Goal: Book appointment/travel/reservation

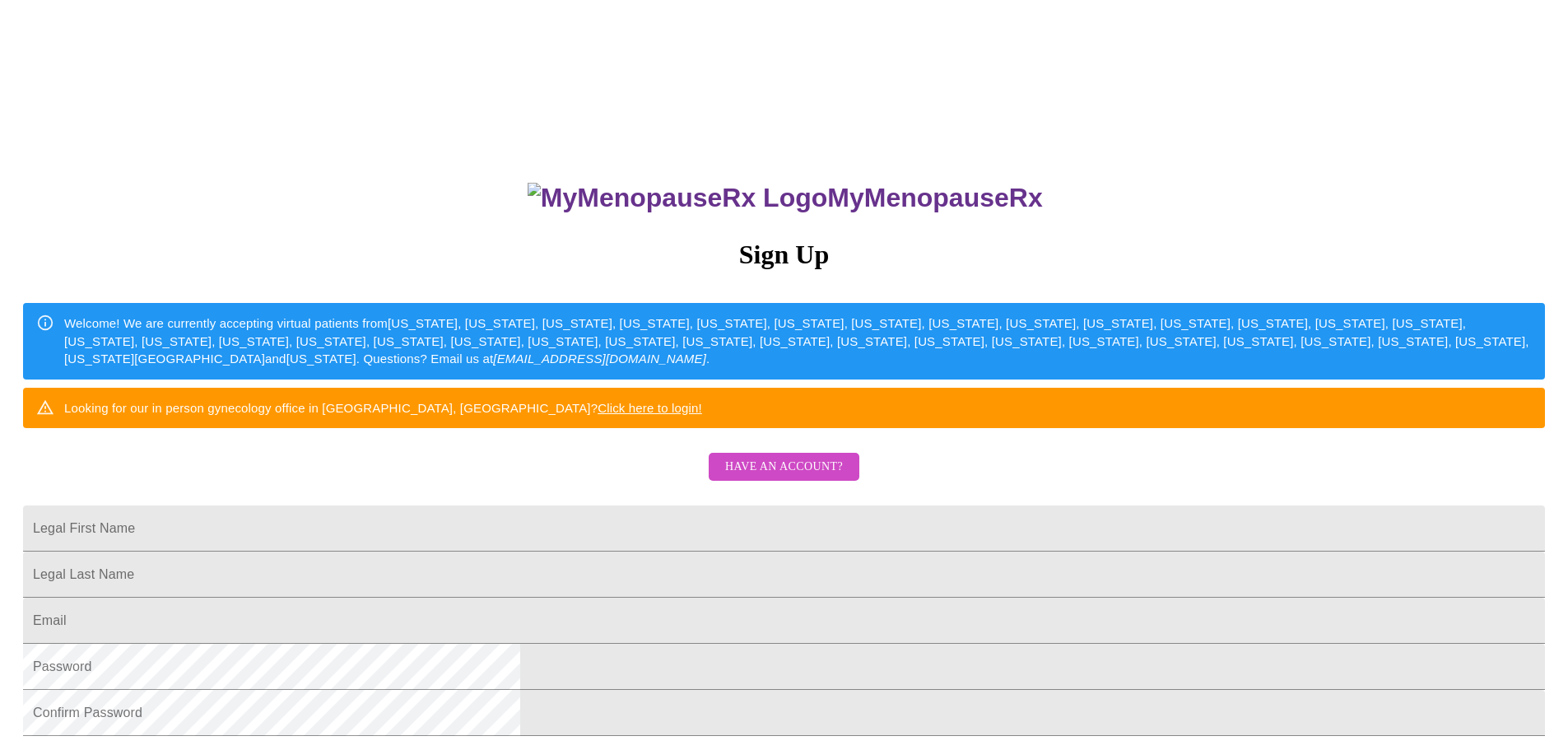
click at [804, 477] on span "Have an account?" at bounding box center [784, 467] width 118 height 21
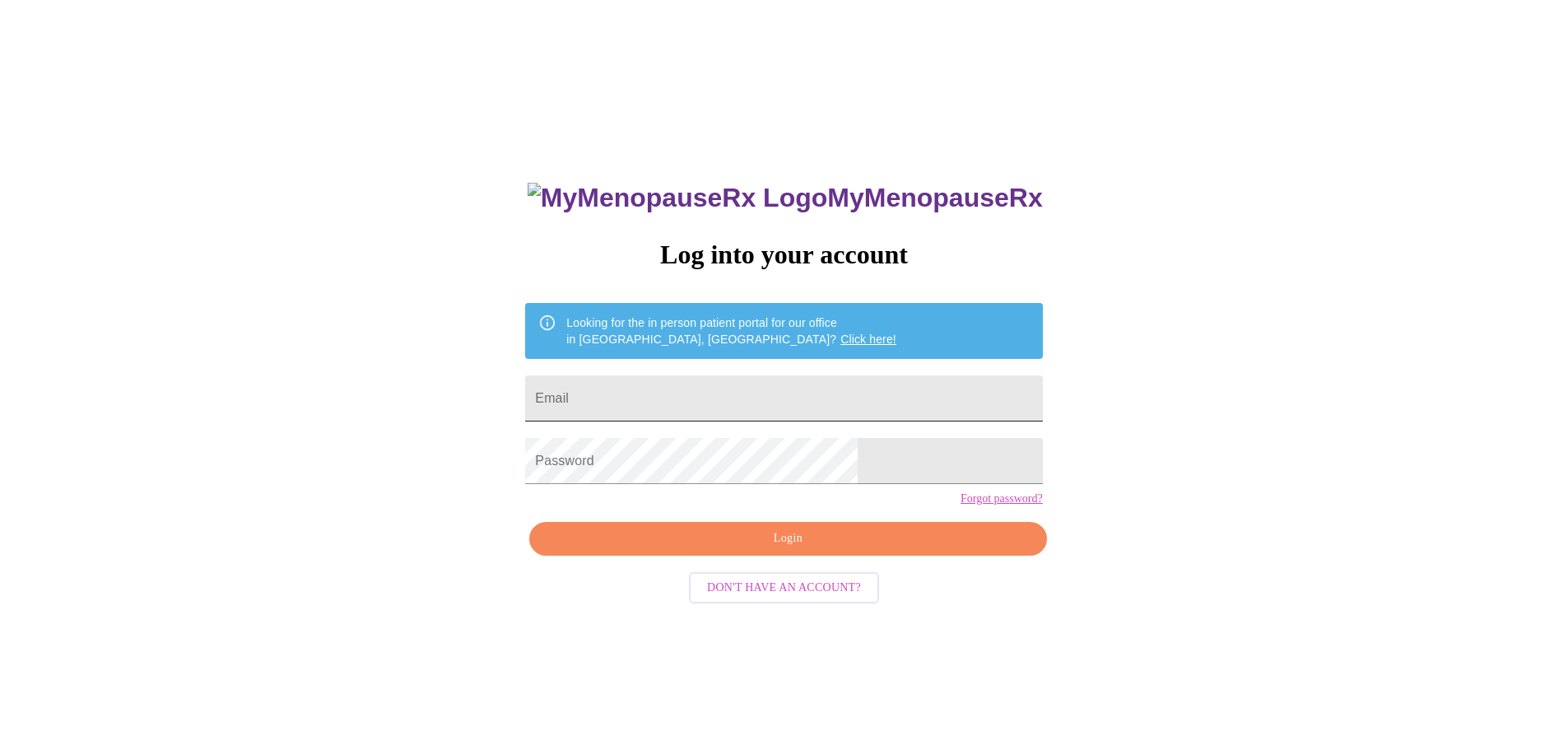
click at [692, 384] on input "Email" at bounding box center [784, 397] width 517 height 46
type input "[EMAIL_ADDRESS][DOMAIN_NAME]"
click at [753, 549] on span "Login" at bounding box center [787, 539] width 479 height 21
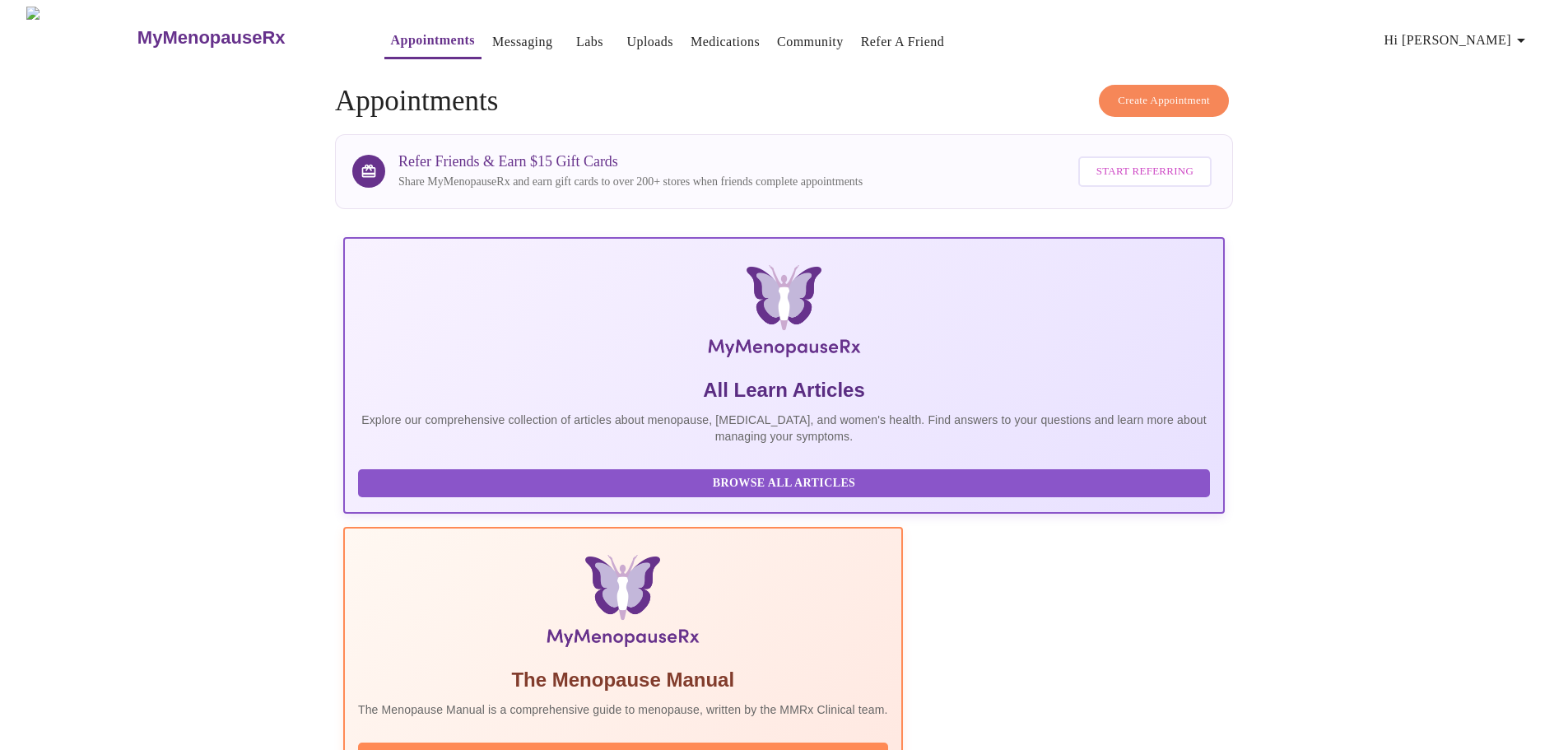
click at [1129, 94] on span "Create Appointment" at bounding box center [1163, 101] width 93 height 19
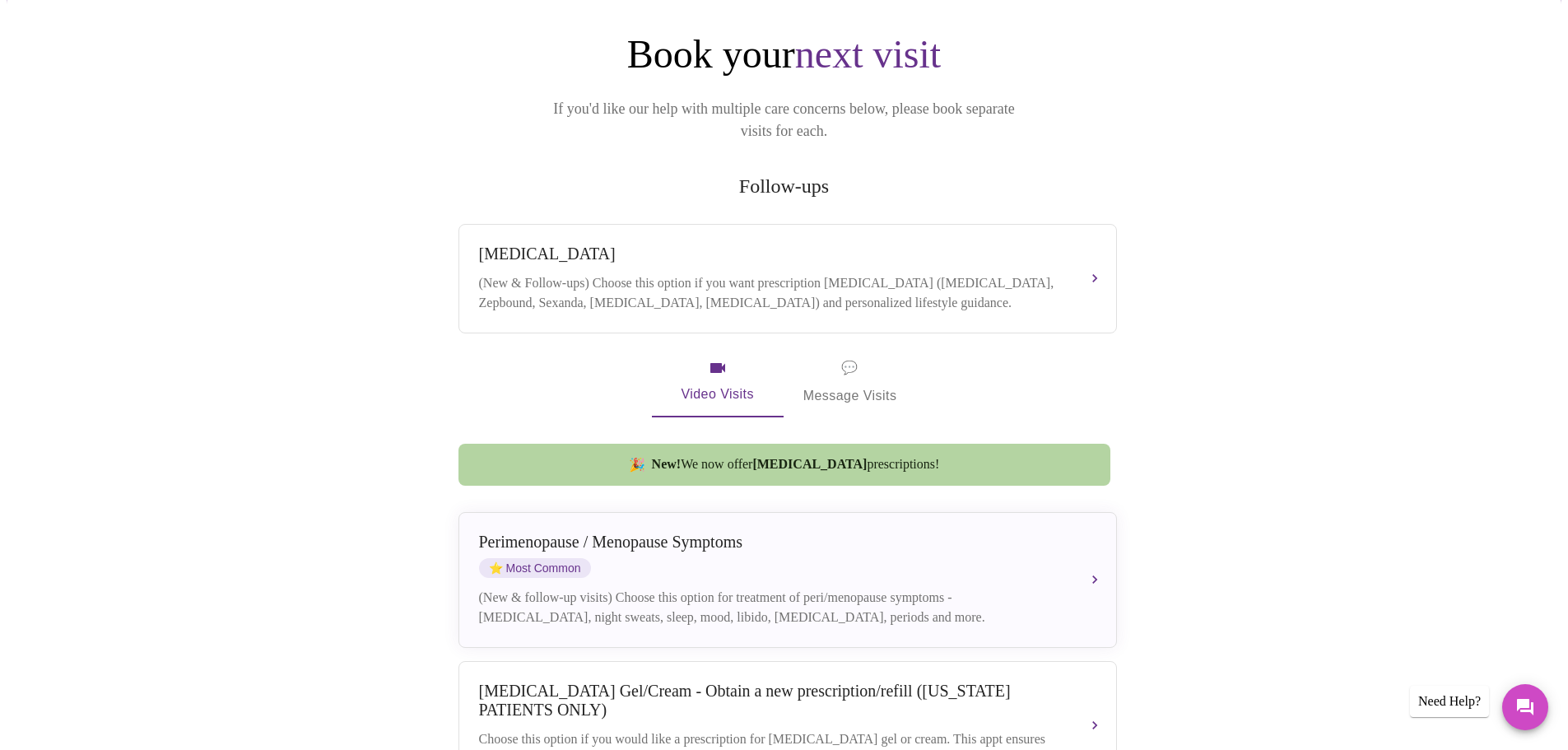
scroll to position [165, 0]
click at [813, 366] on span "💬 Message Visits" at bounding box center [850, 380] width 94 height 51
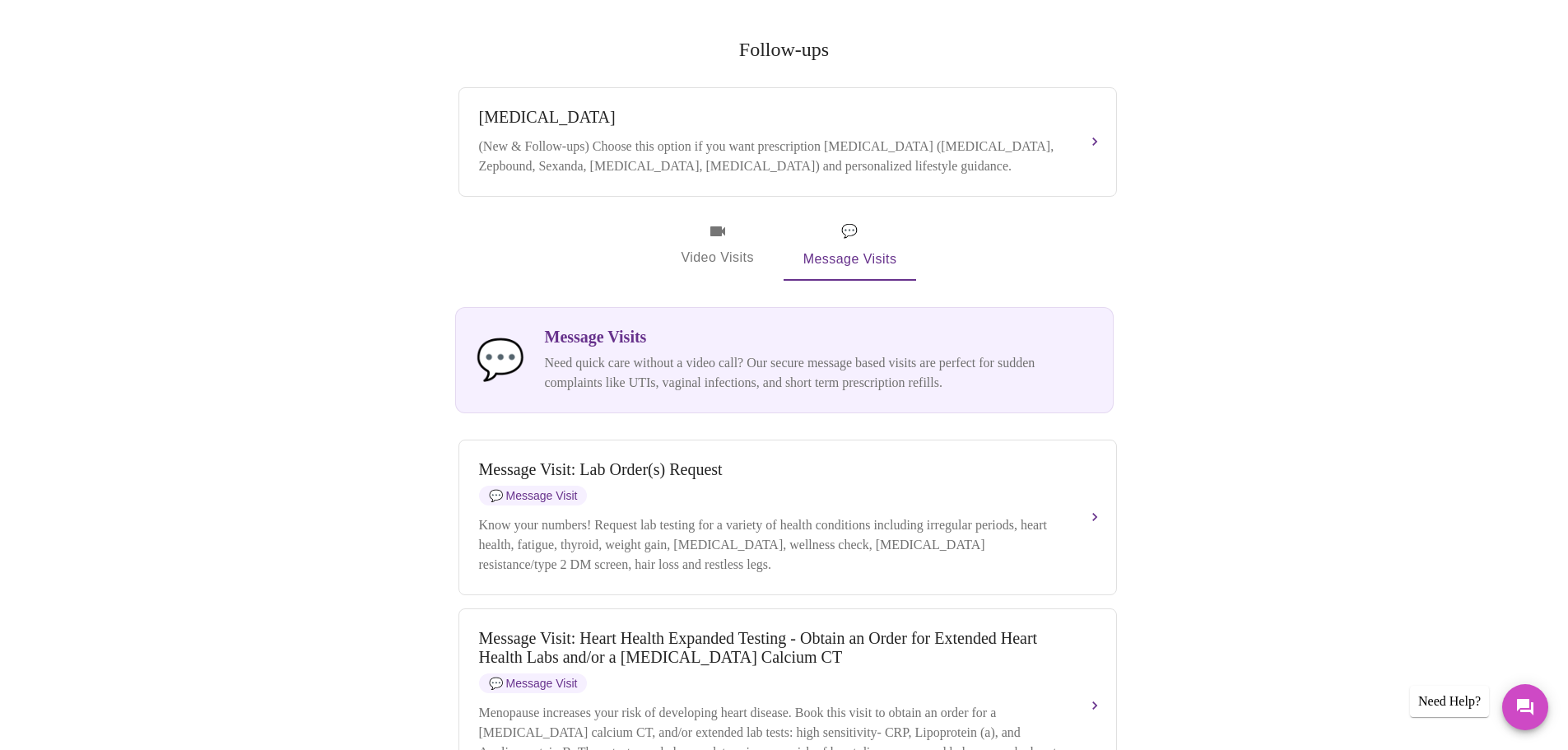
scroll to position [329, 0]
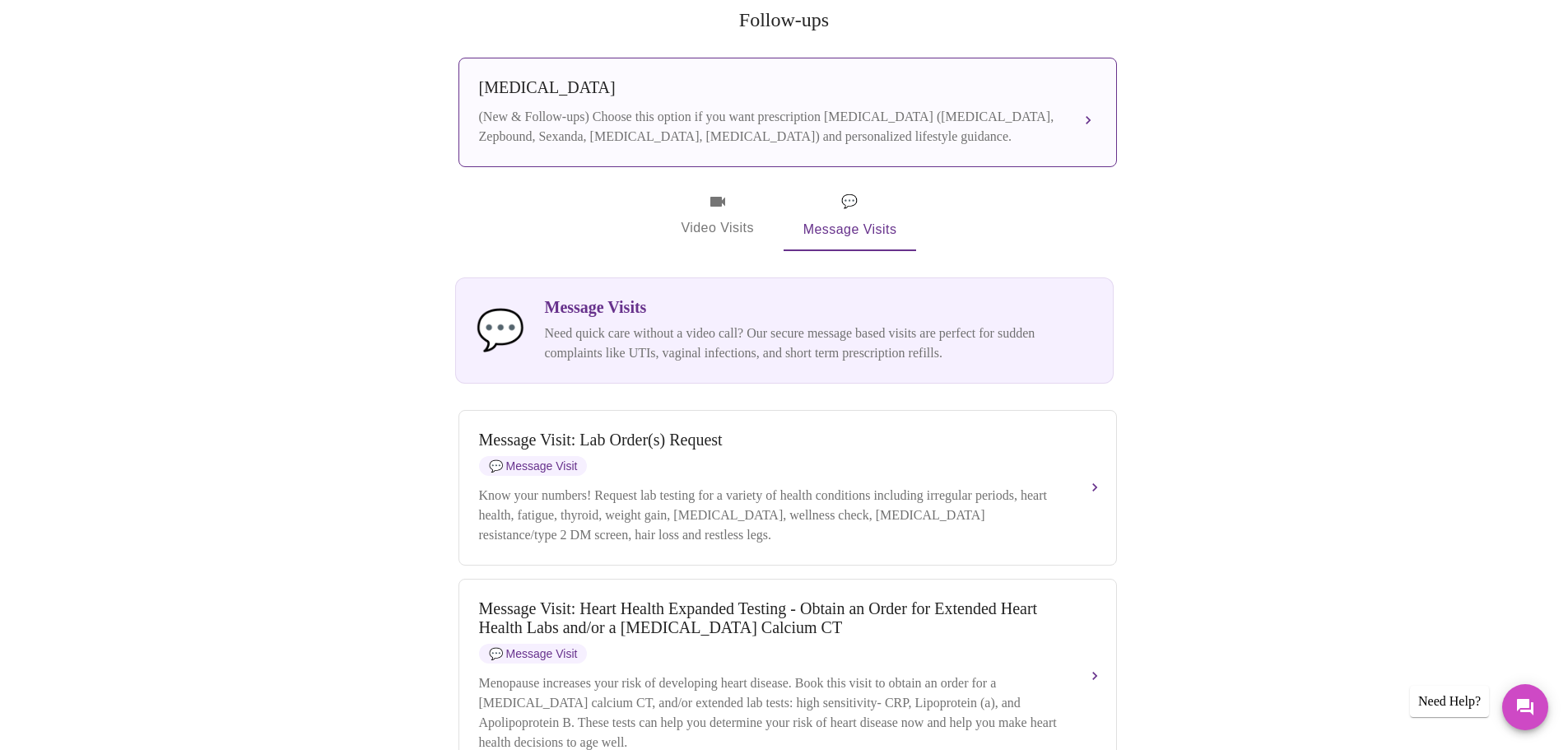
click at [861, 107] on div "(New & Follow-ups) Choose this option if you want prescription [MEDICAL_DATA] (…" at bounding box center [770, 126] width 584 height 39
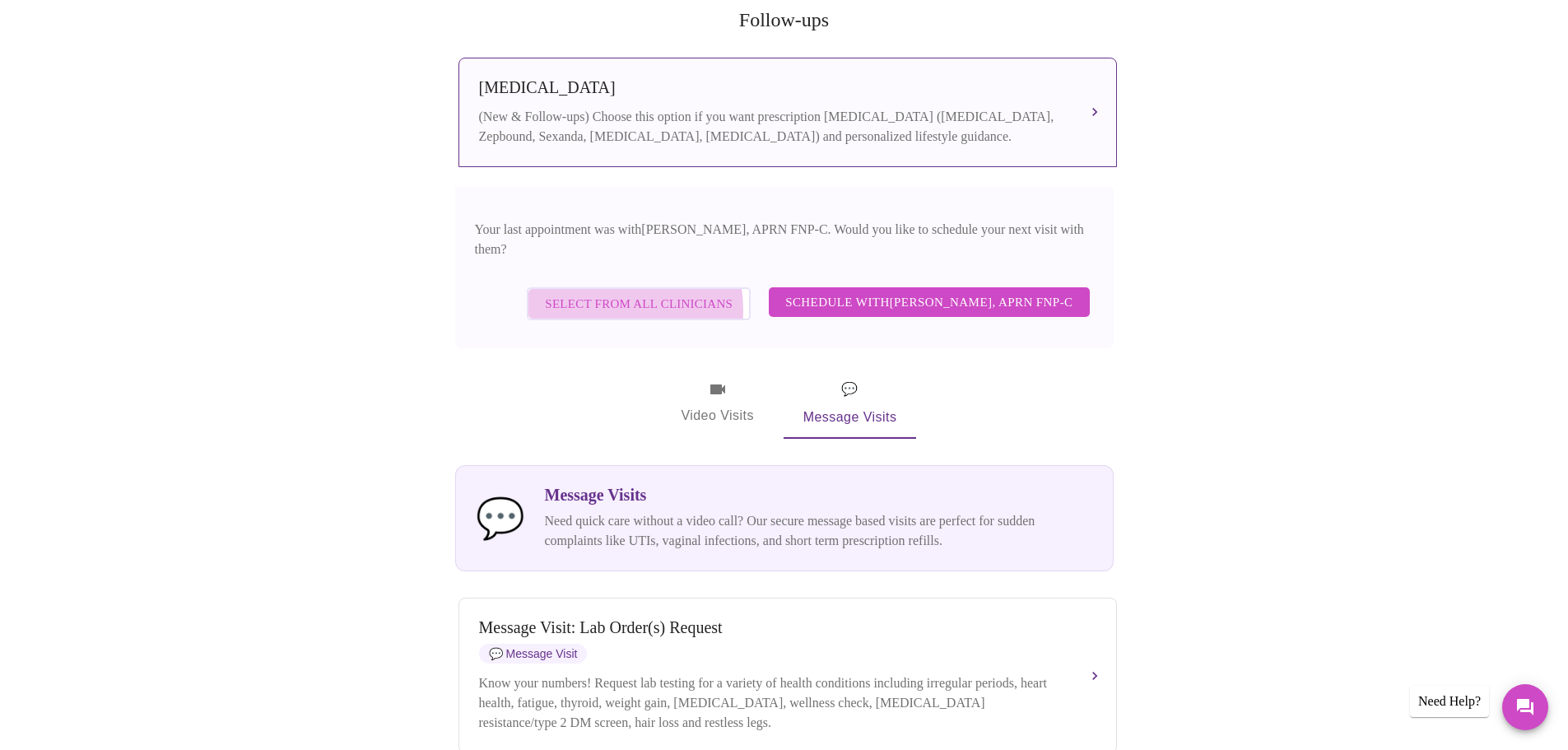
click at [628, 293] on span "Select from All Clinicians" at bounding box center [639, 303] width 188 height 22
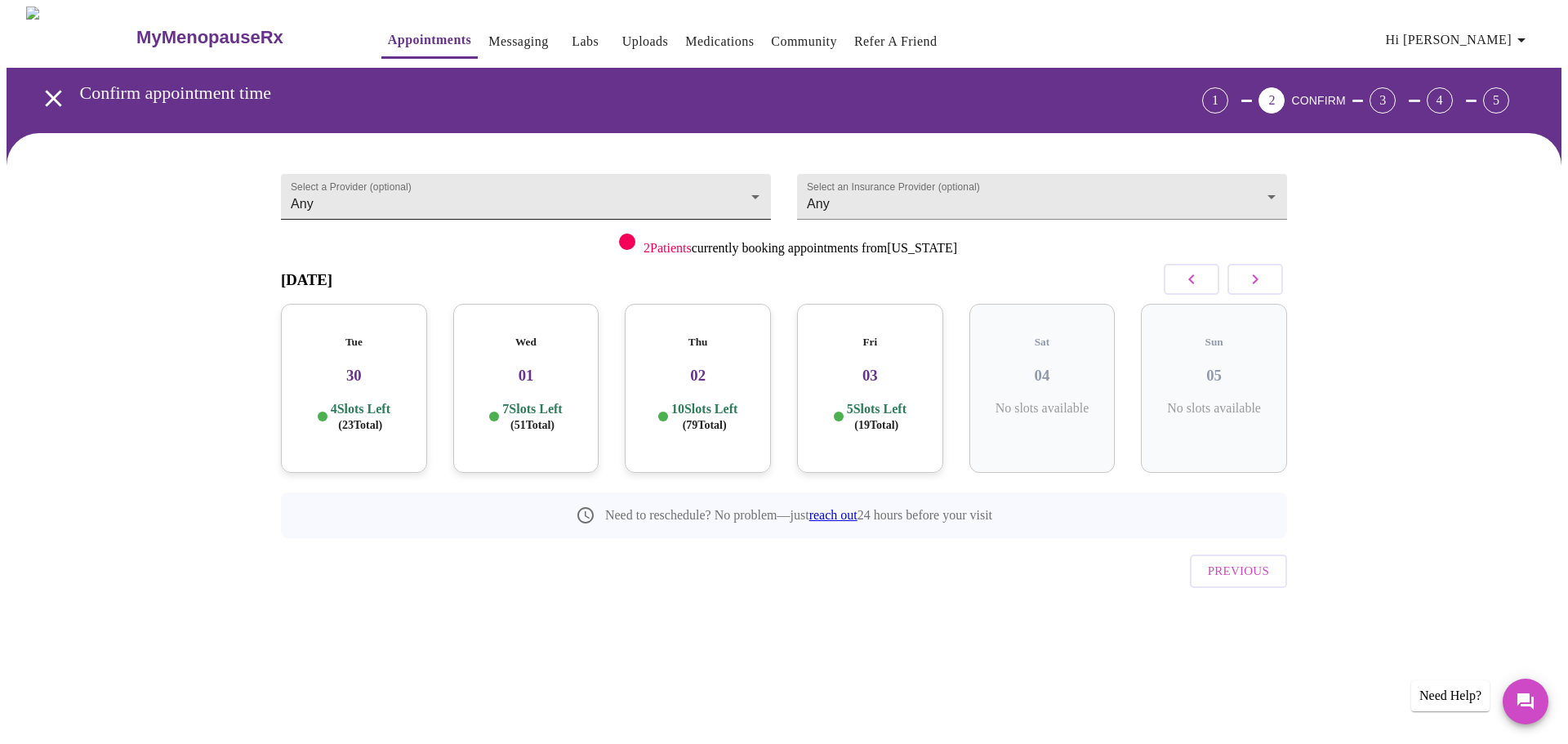
click at [753, 190] on body "MyMenopauseRx Appointments Messaging Labs Uploads Medications Community Refer a…" at bounding box center [784, 338] width 1555 height 663
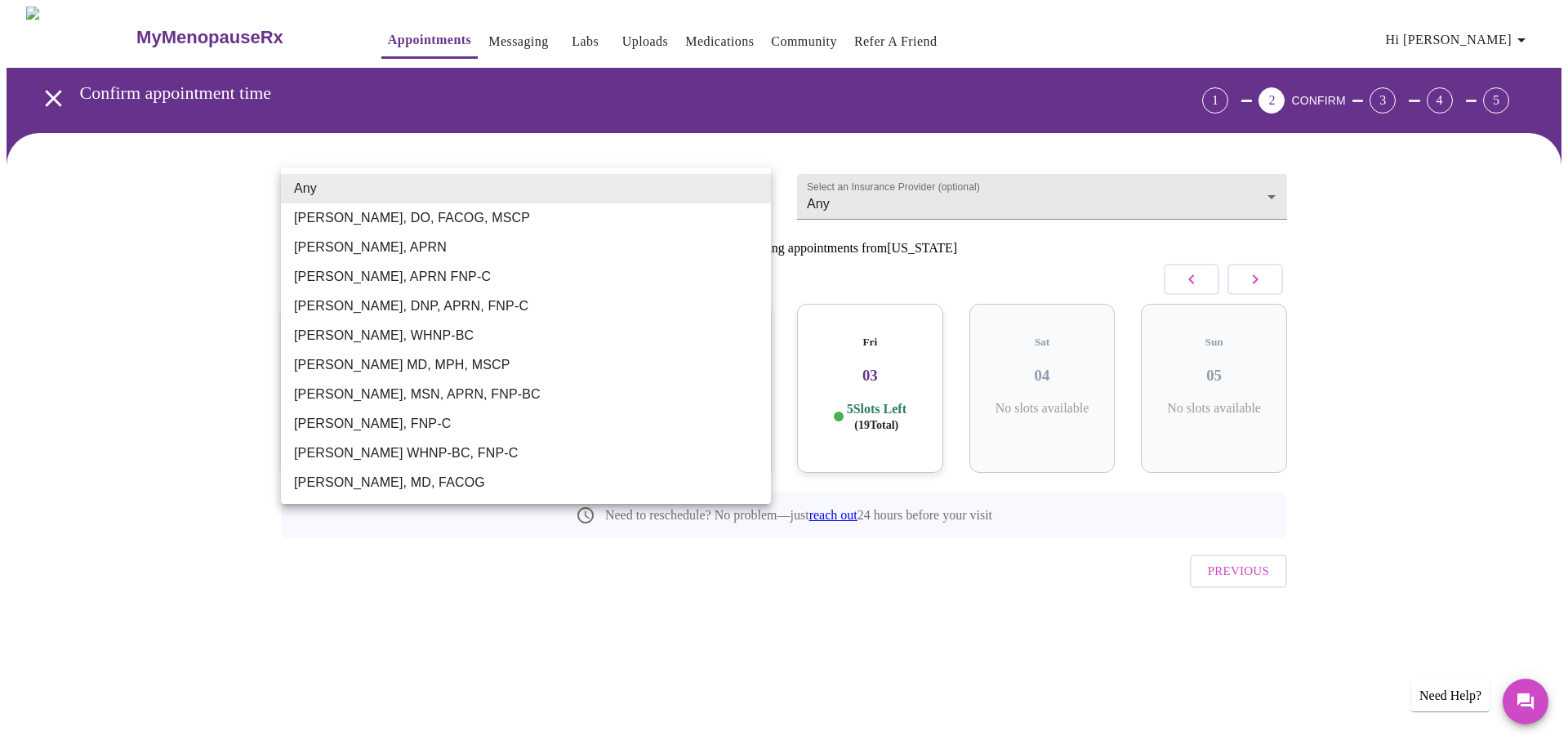
click at [358, 392] on li "[PERSON_NAME], MSN, APRN, FNP-BC" at bounding box center [526, 394] width 490 height 30
type input "[PERSON_NAME], MSN, APRN, FNP-BC"
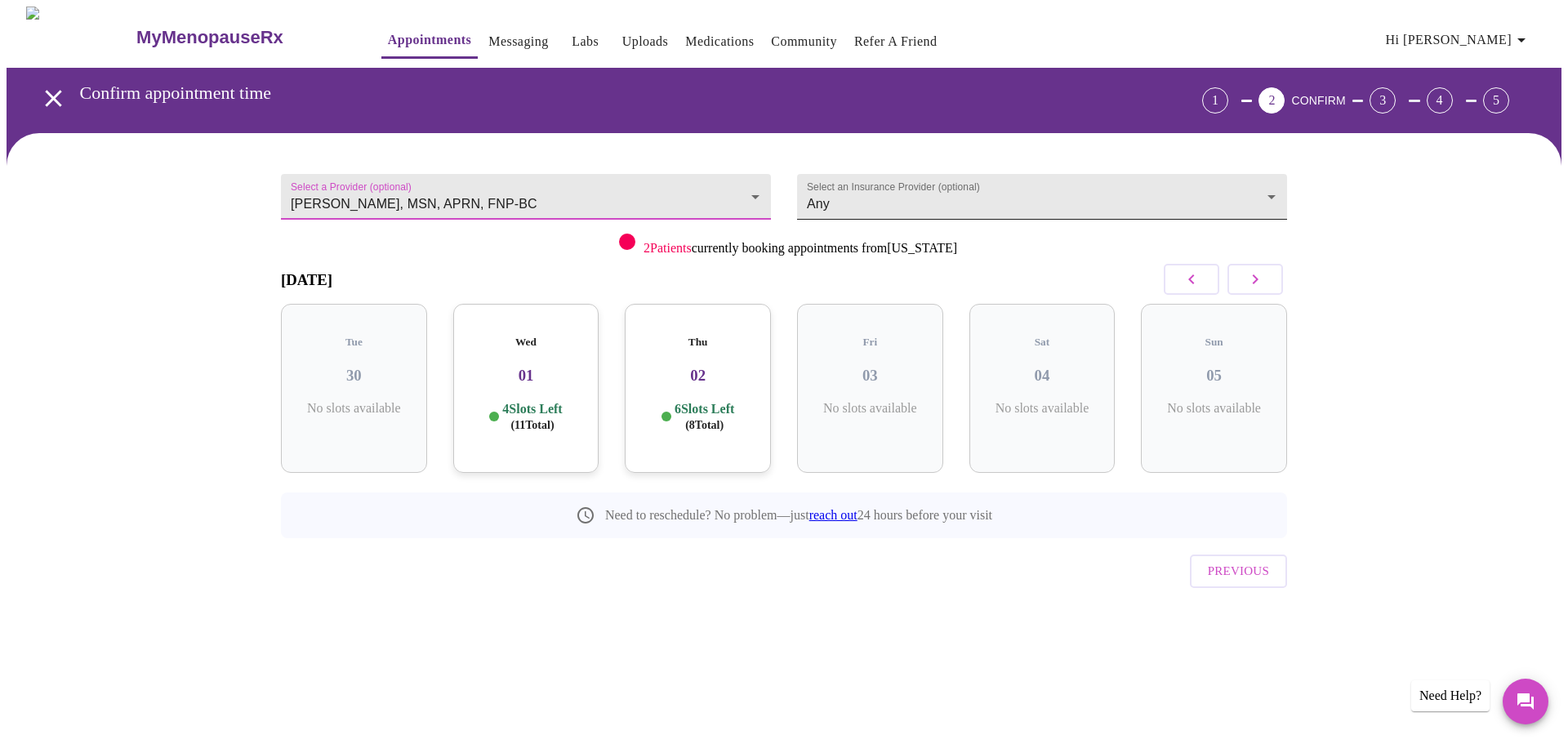
click at [876, 195] on body "MyMenopauseRx Appointments Messaging Labs Uploads Medications Community Refer a…" at bounding box center [784, 338] width 1555 height 663
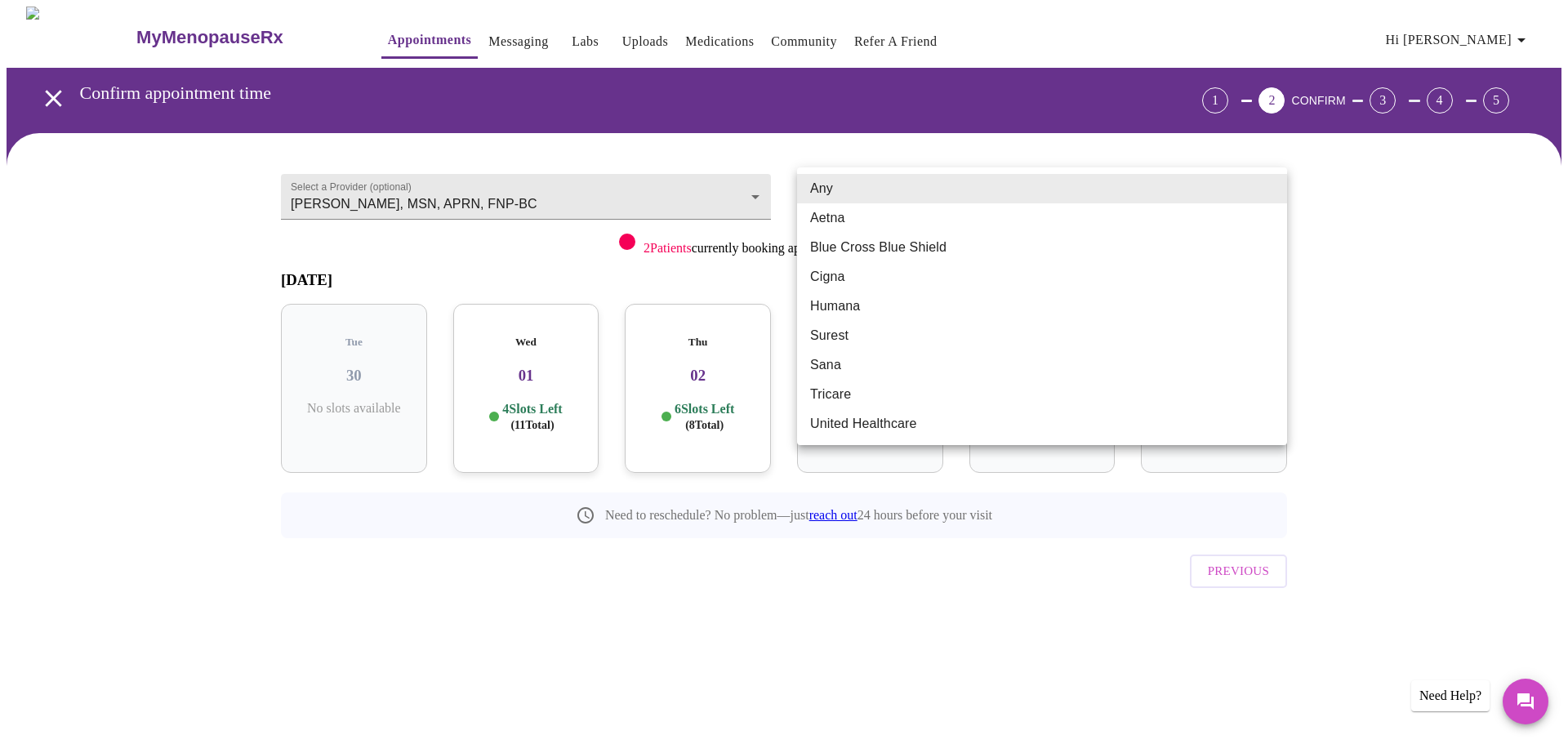
click at [871, 245] on li "Blue Cross Blue Shield" at bounding box center [1042, 248] width 490 height 30
type input "Blue Cross Blue Shield"
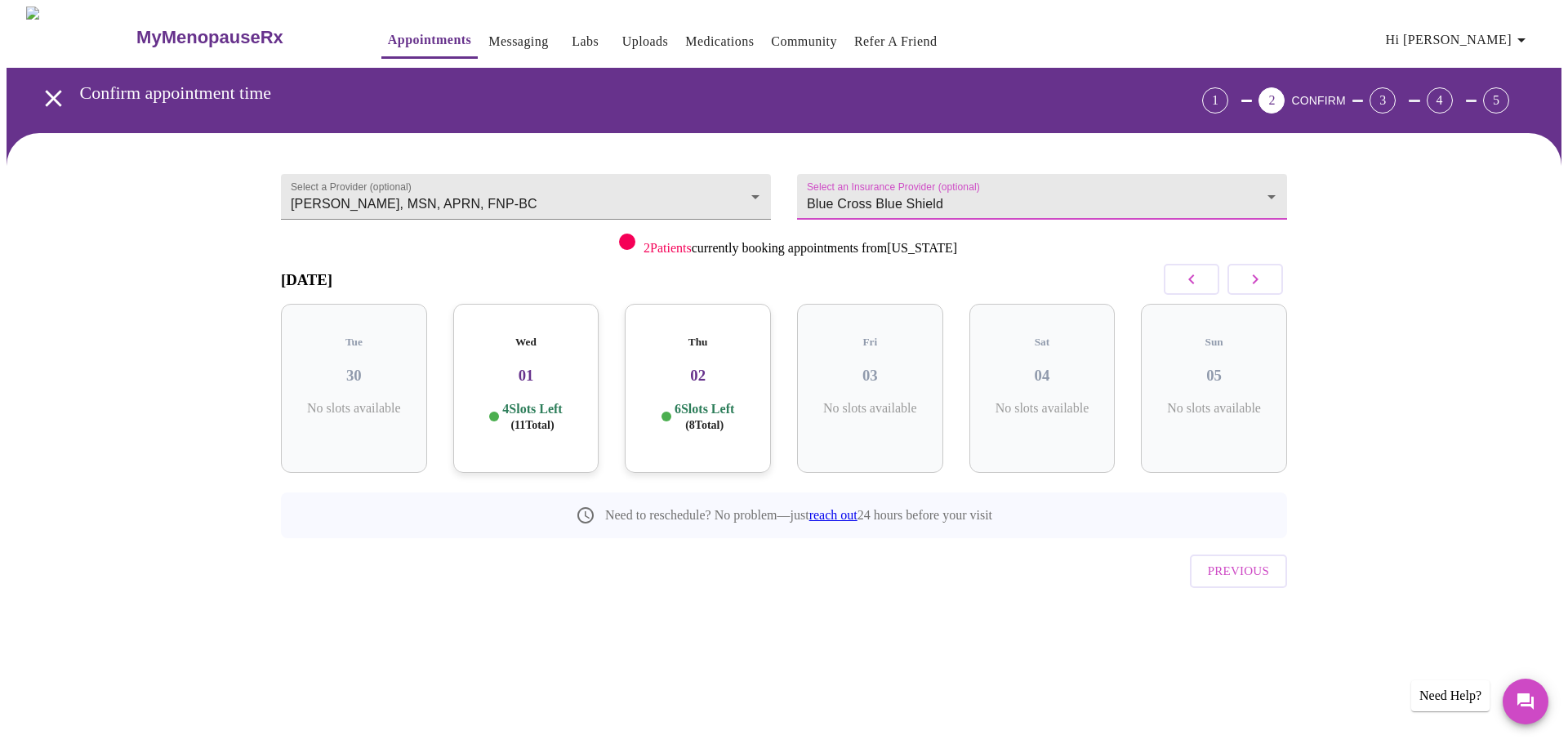
click at [1257, 276] on icon "button" at bounding box center [1254, 278] width 19 height 19
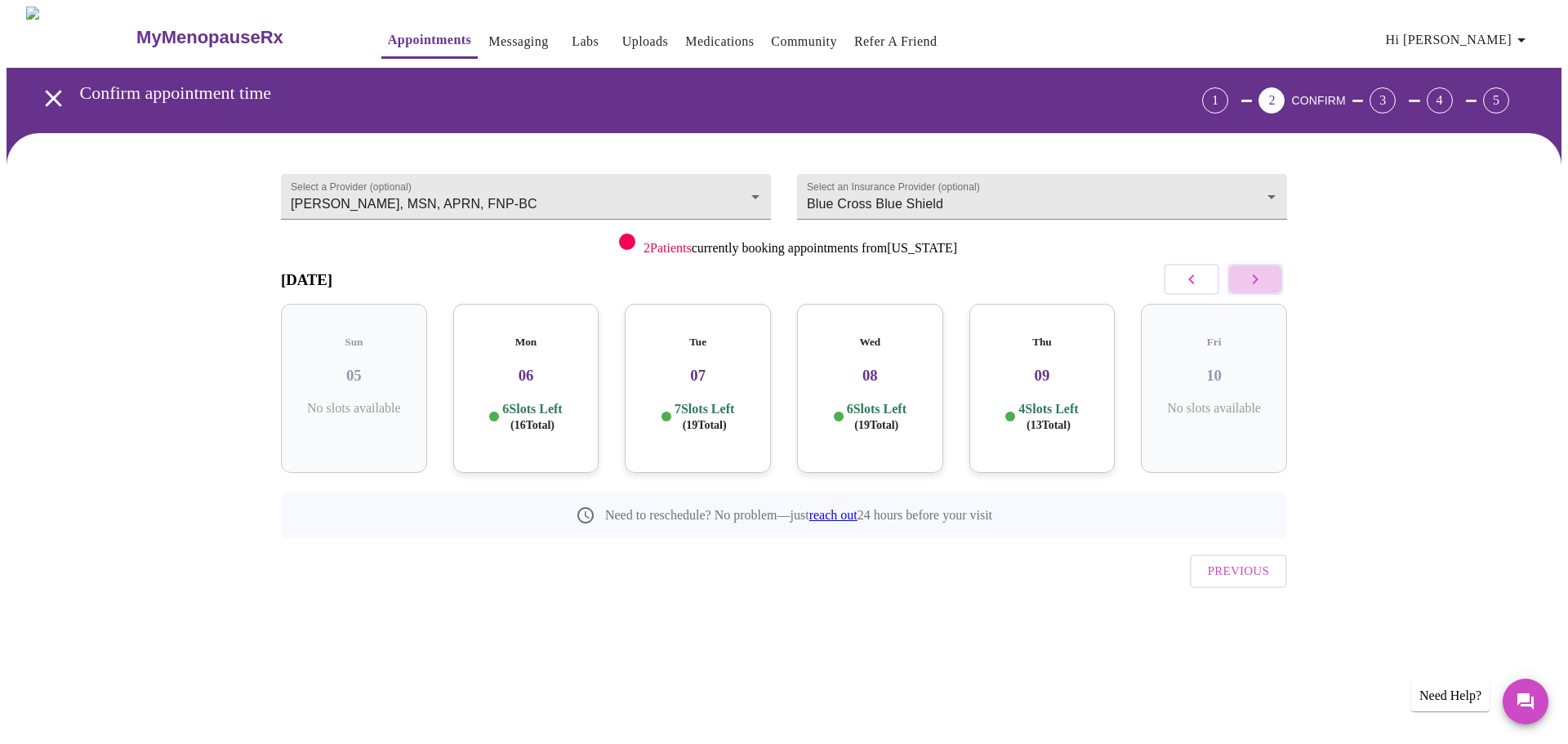
click at [1257, 276] on icon "button" at bounding box center [1254, 278] width 19 height 19
click at [1195, 278] on icon "button" at bounding box center [1191, 278] width 19 height 19
click at [1042, 366] on h3 "15" at bounding box center [1042, 375] width 120 height 18
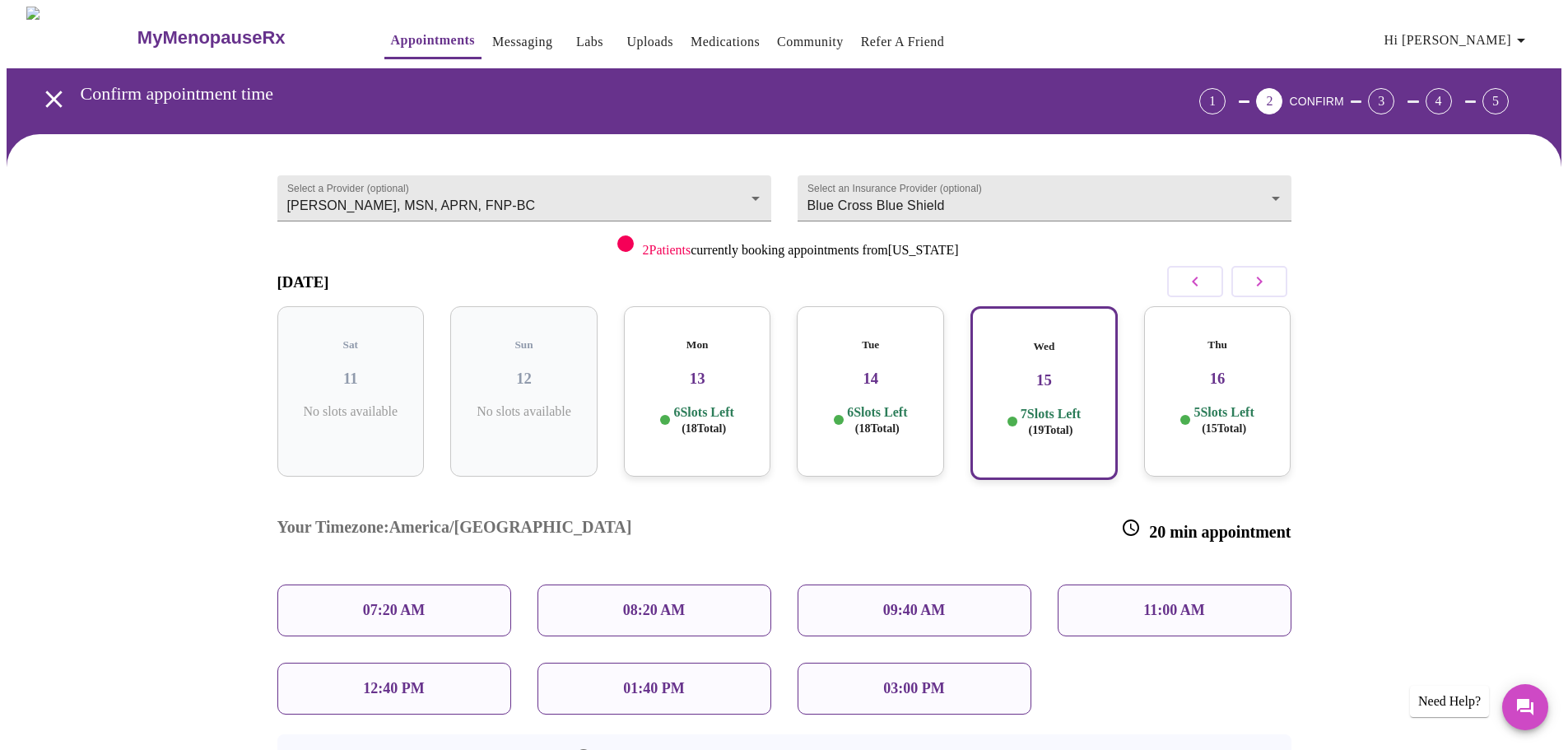
click at [385, 601] on p "07:20 AM" at bounding box center [394, 610] width 63 height 17
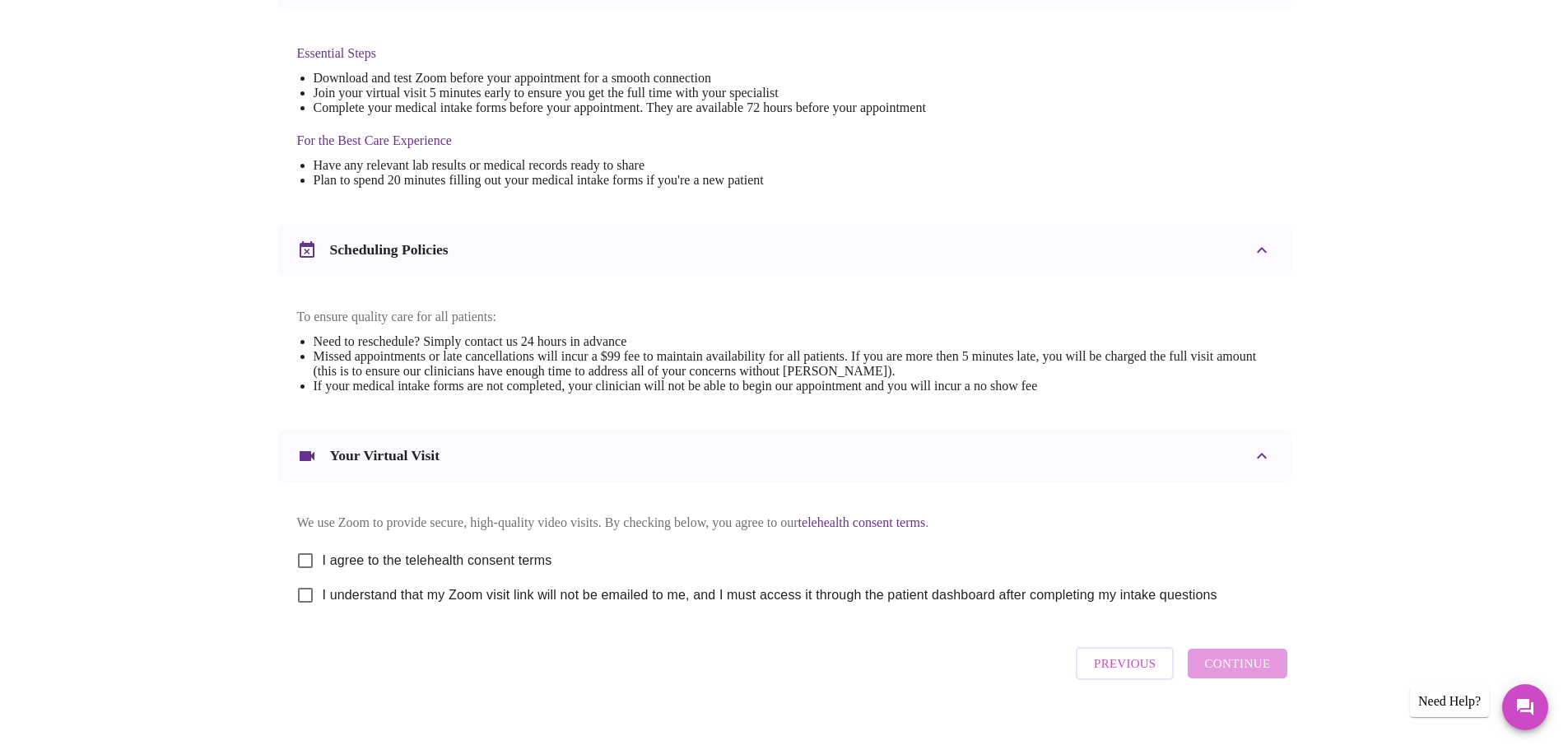
scroll to position [411, 0]
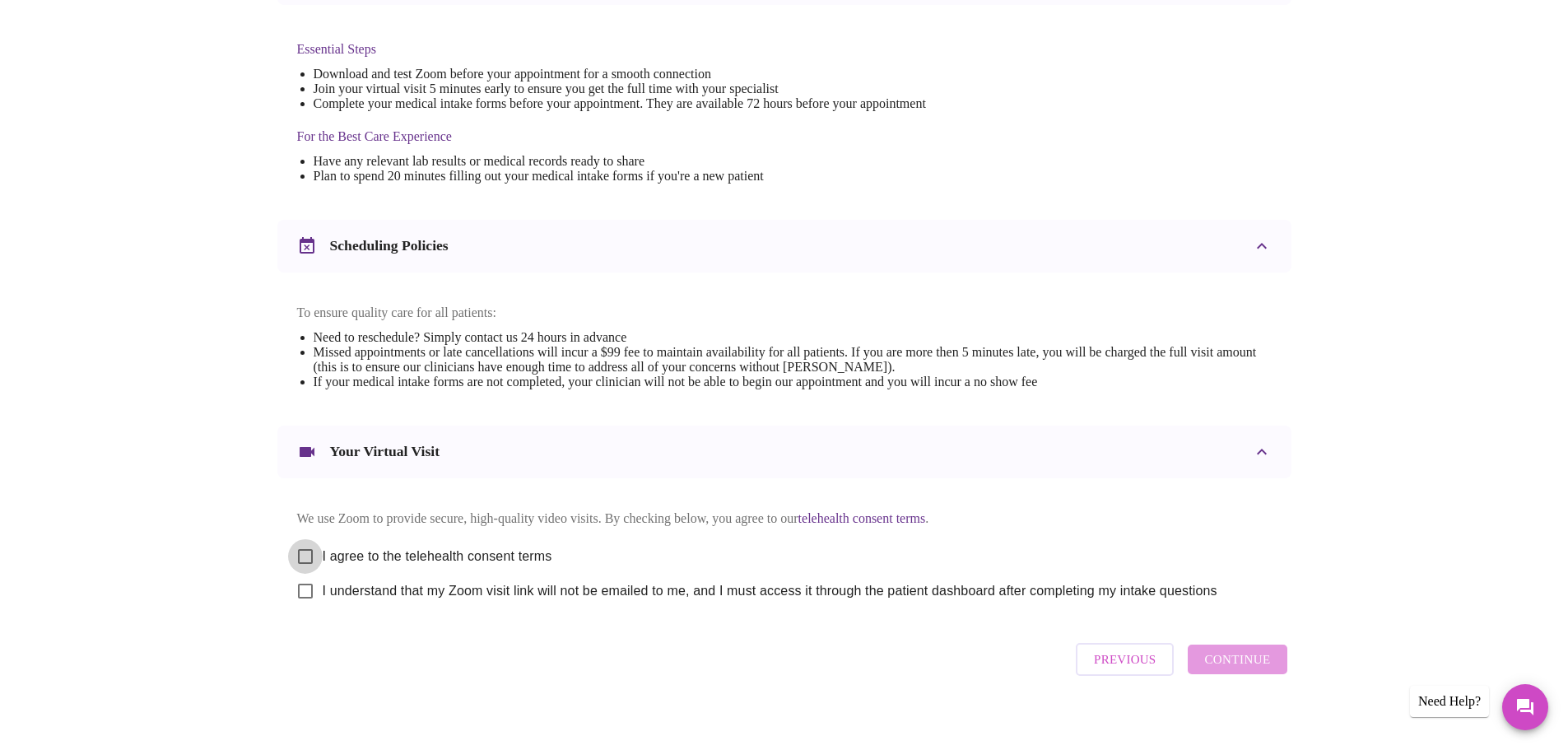
click at [306, 568] on input "I agree to the telehealth consent terms" at bounding box center [305, 555] width 35 height 35
checkbox input "true"
click at [302, 608] on input "I understand that my Zoom visit link will not be emailed to me, and I must acce…" at bounding box center [305, 590] width 35 height 35
checkbox input "true"
click at [1250, 670] on span "Continue" at bounding box center [1237, 659] width 65 height 22
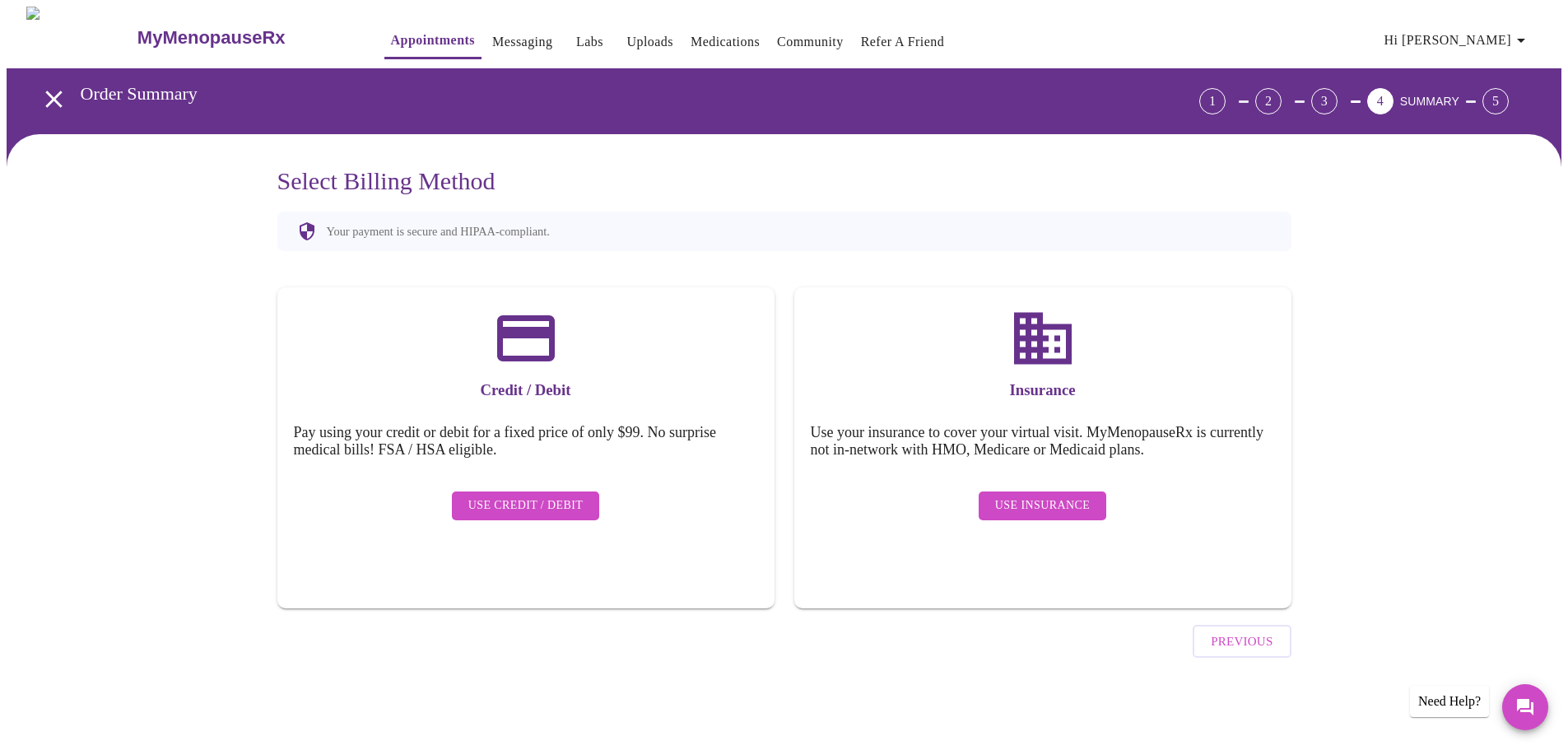
scroll to position [0, 0]
click at [1047, 496] on span "Use Insurance" at bounding box center [1047, 506] width 94 height 21
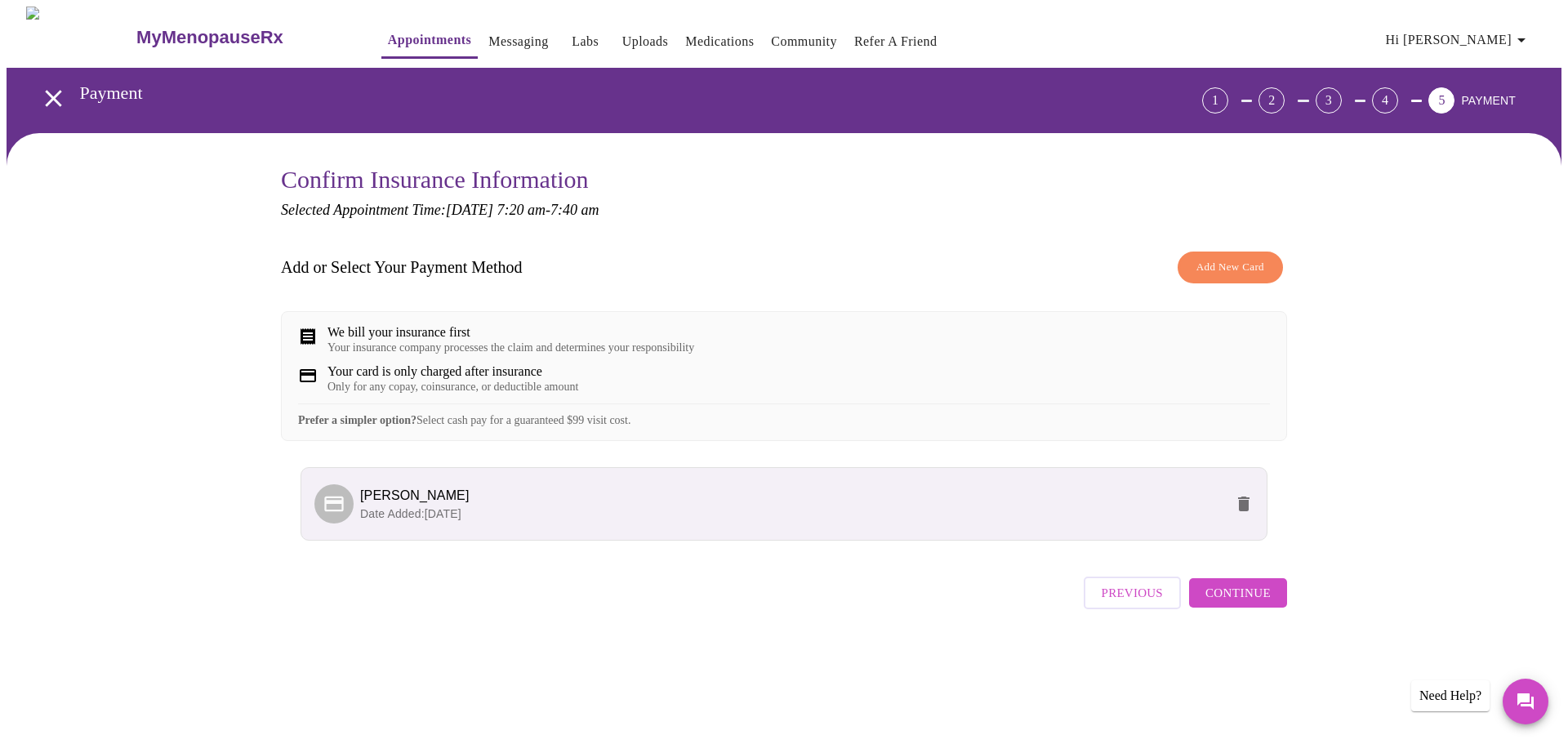
click at [1217, 603] on span "Continue" at bounding box center [1238, 593] width 65 height 21
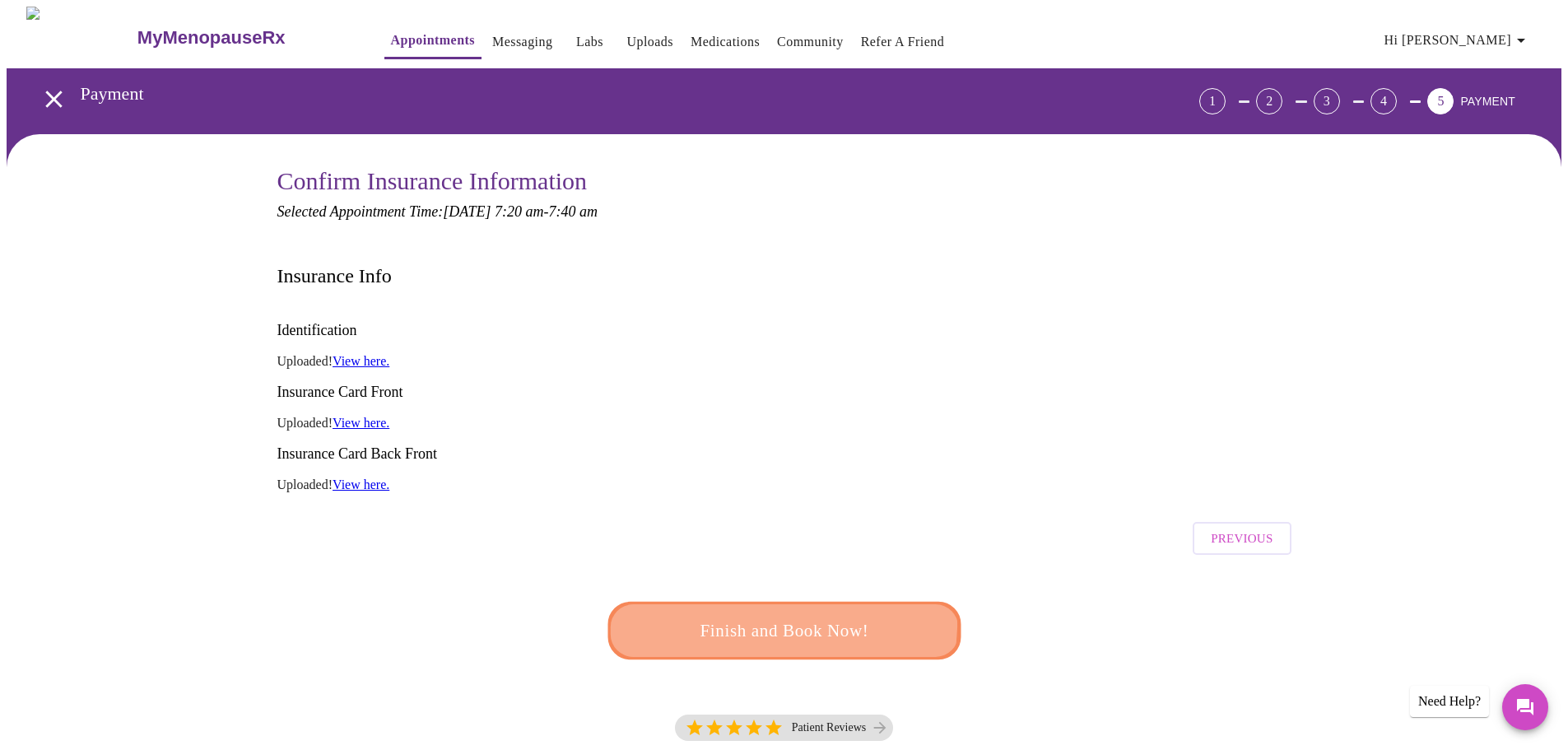
click at [782, 615] on span "Finish and Book Now!" at bounding box center [784, 630] width 305 height 31
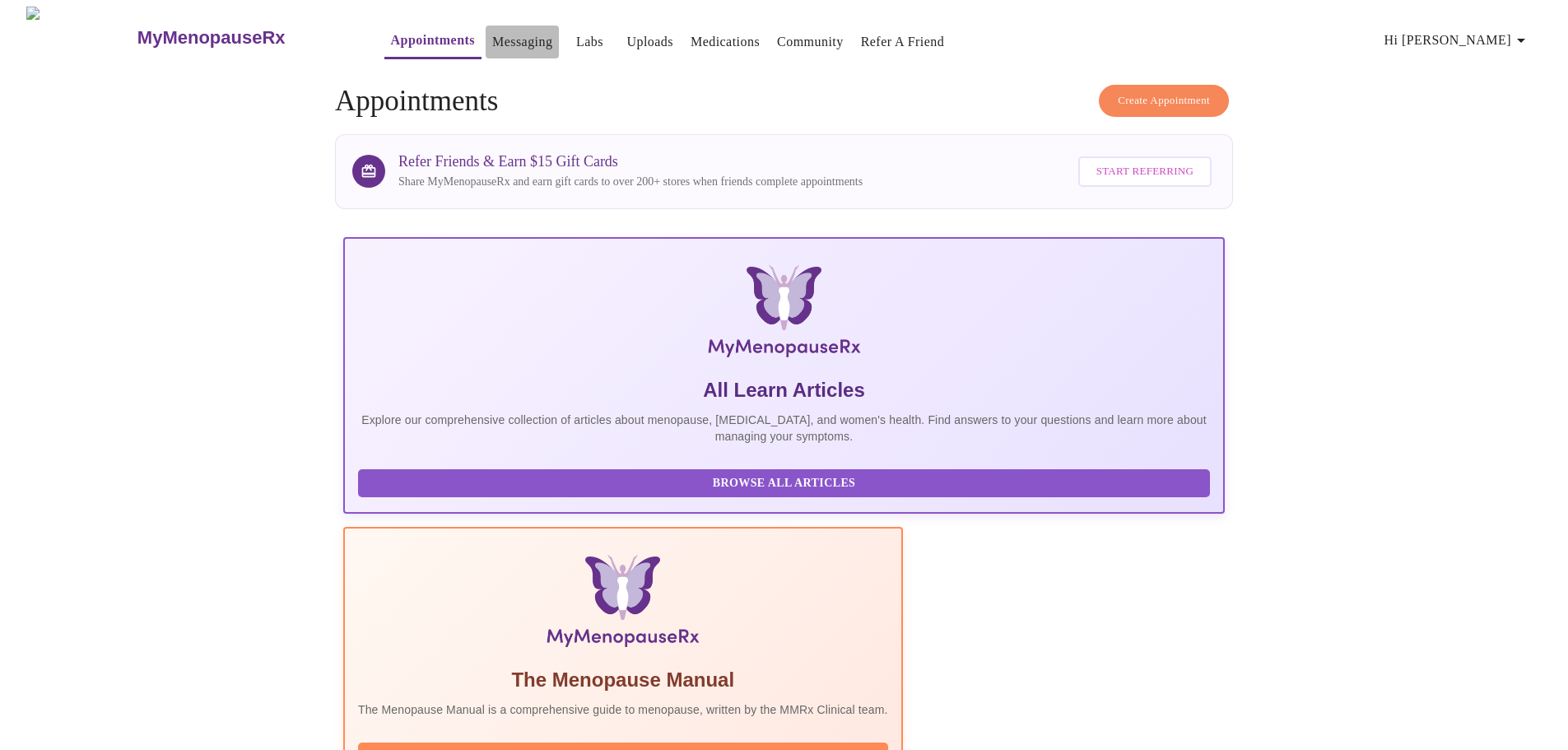
click at [492, 32] on link "Messaging" at bounding box center [522, 42] width 60 height 23
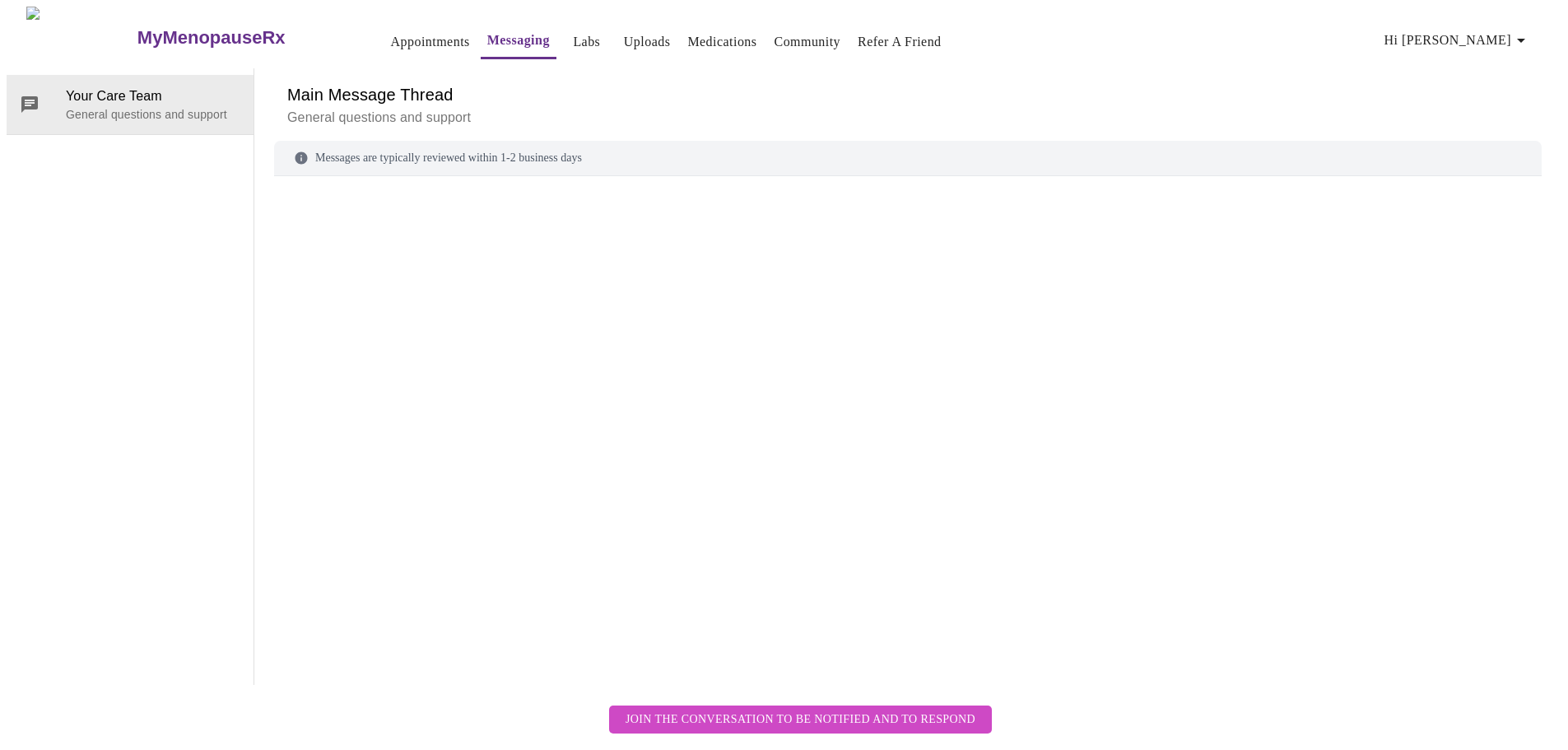
scroll to position [62, 0]
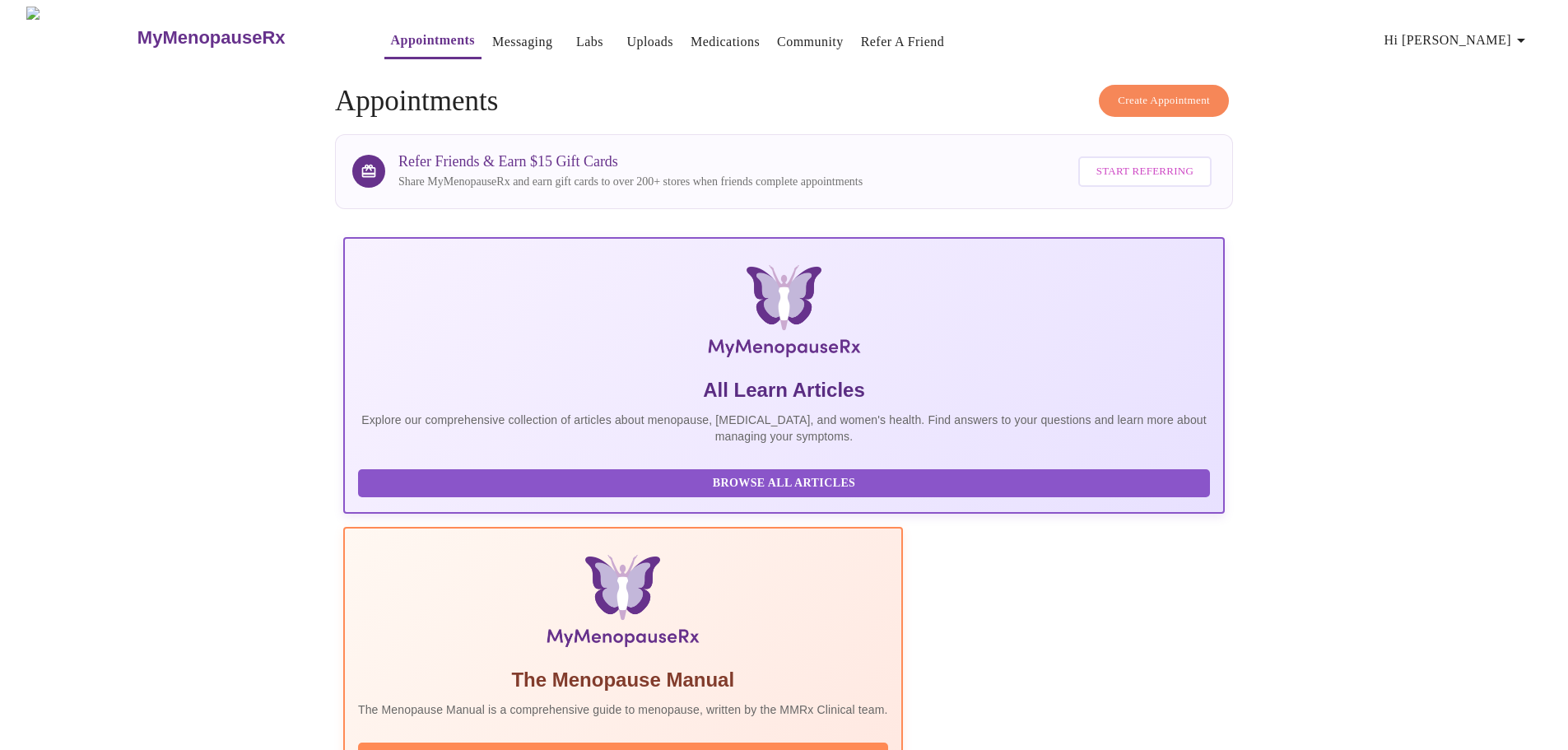
click at [626, 31] on link "Uploads" at bounding box center [650, 42] width 47 height 23
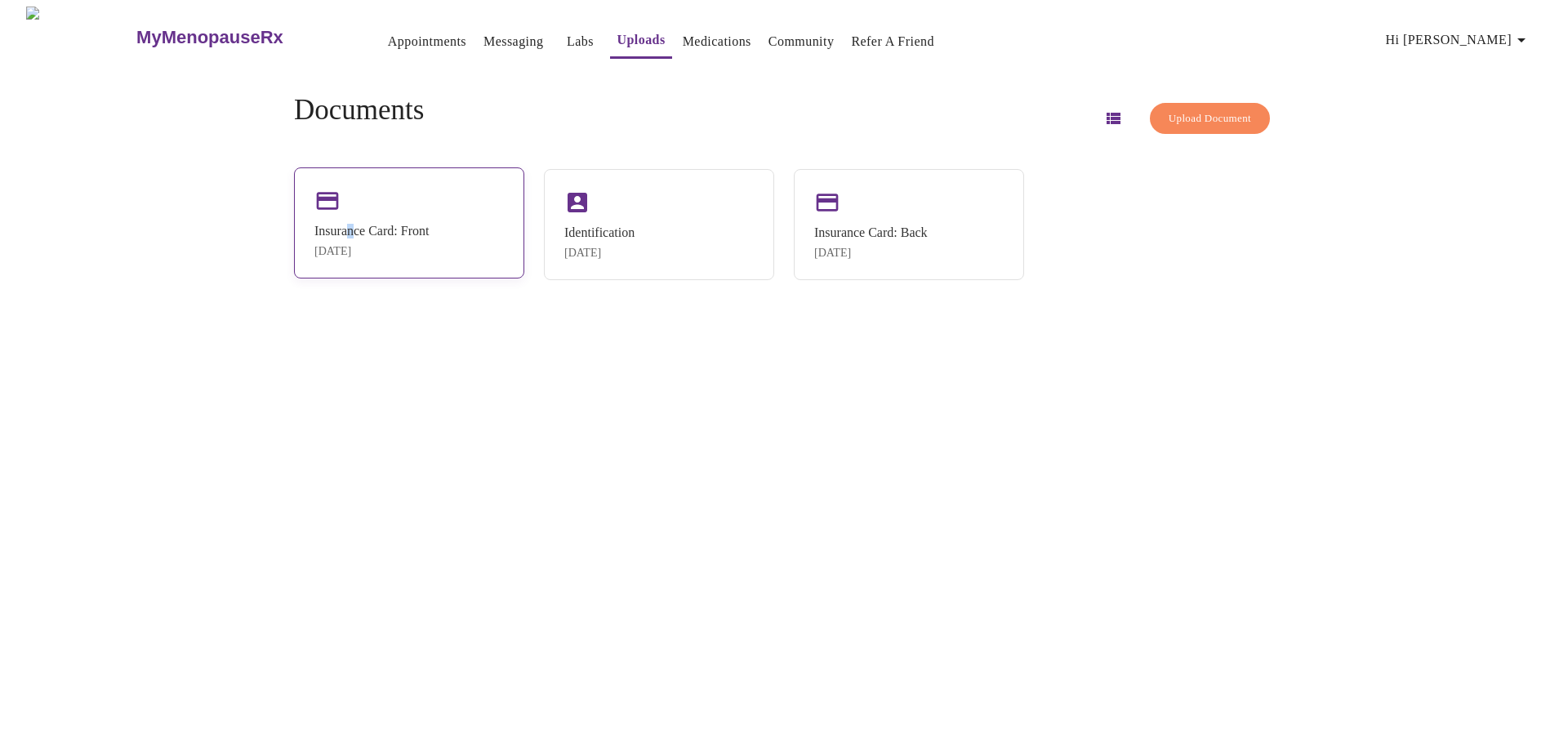
click at [378, 236] on div "Insurance Card: Front" at bounding box center [371, 231] width 114 height 15
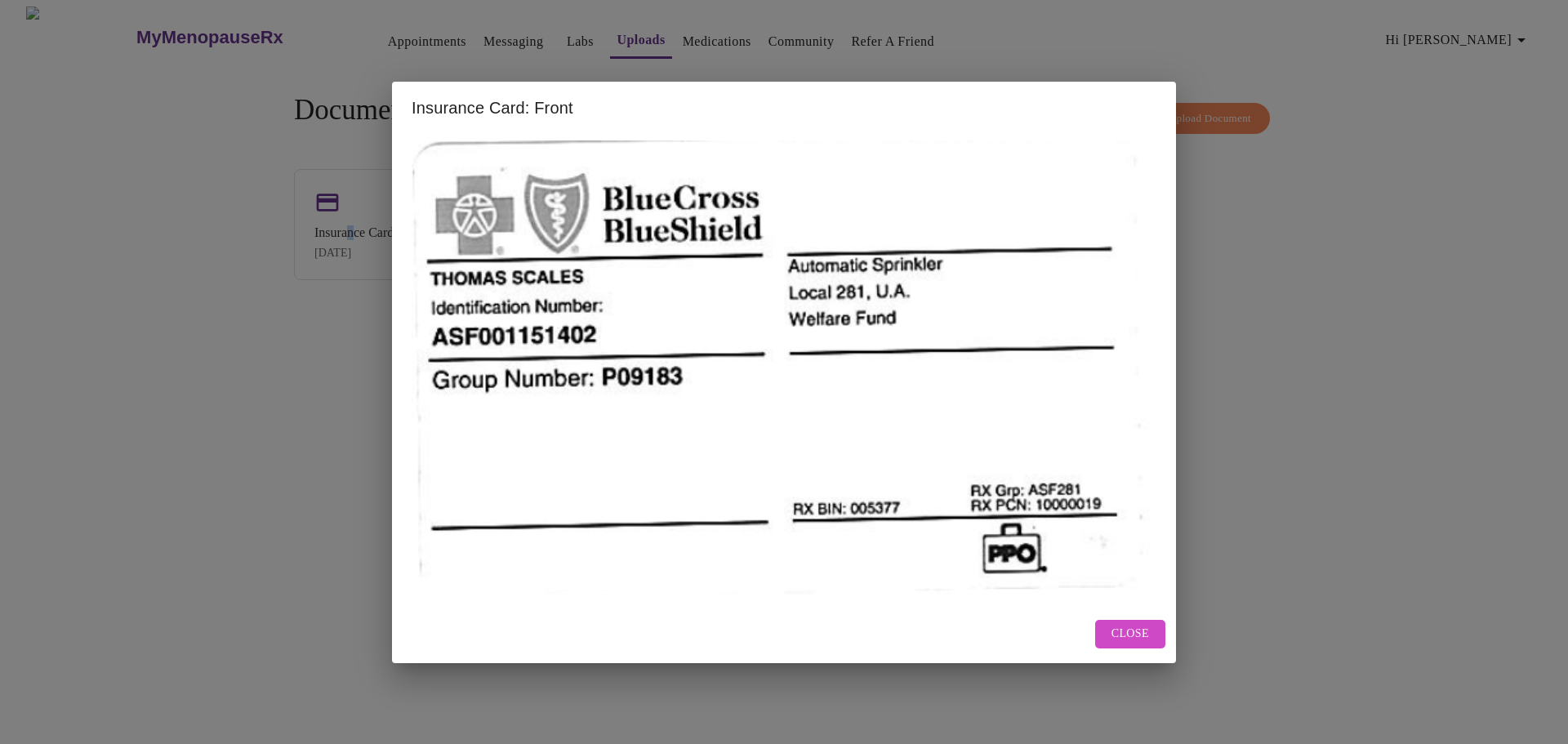
click at [1112, 627] on span "Close" at bounding box center [1130, 634] width 37 height 20
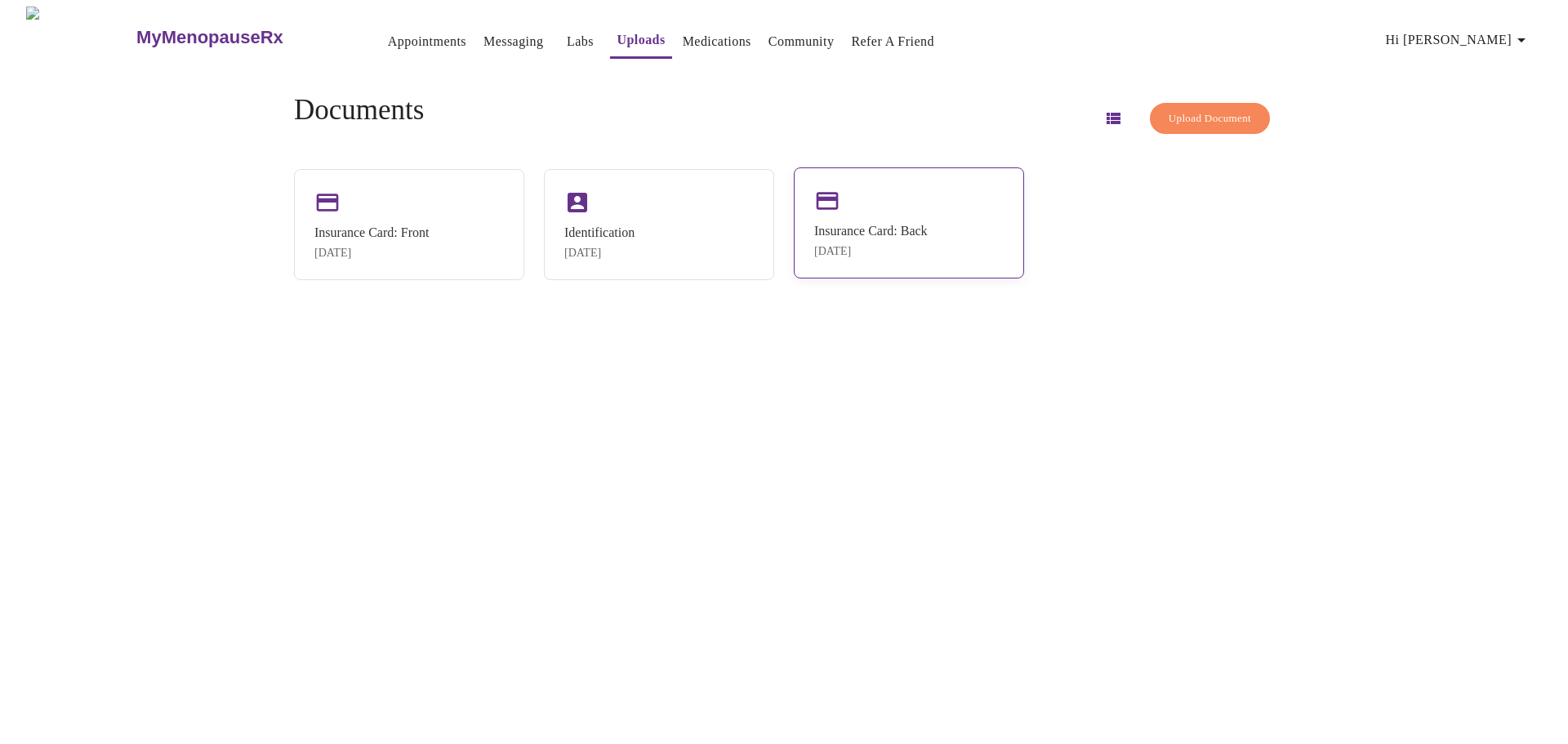
click at [837, 227] on div "Insurance Card: Back" at bounding box center [870, 231] width 113 height 15
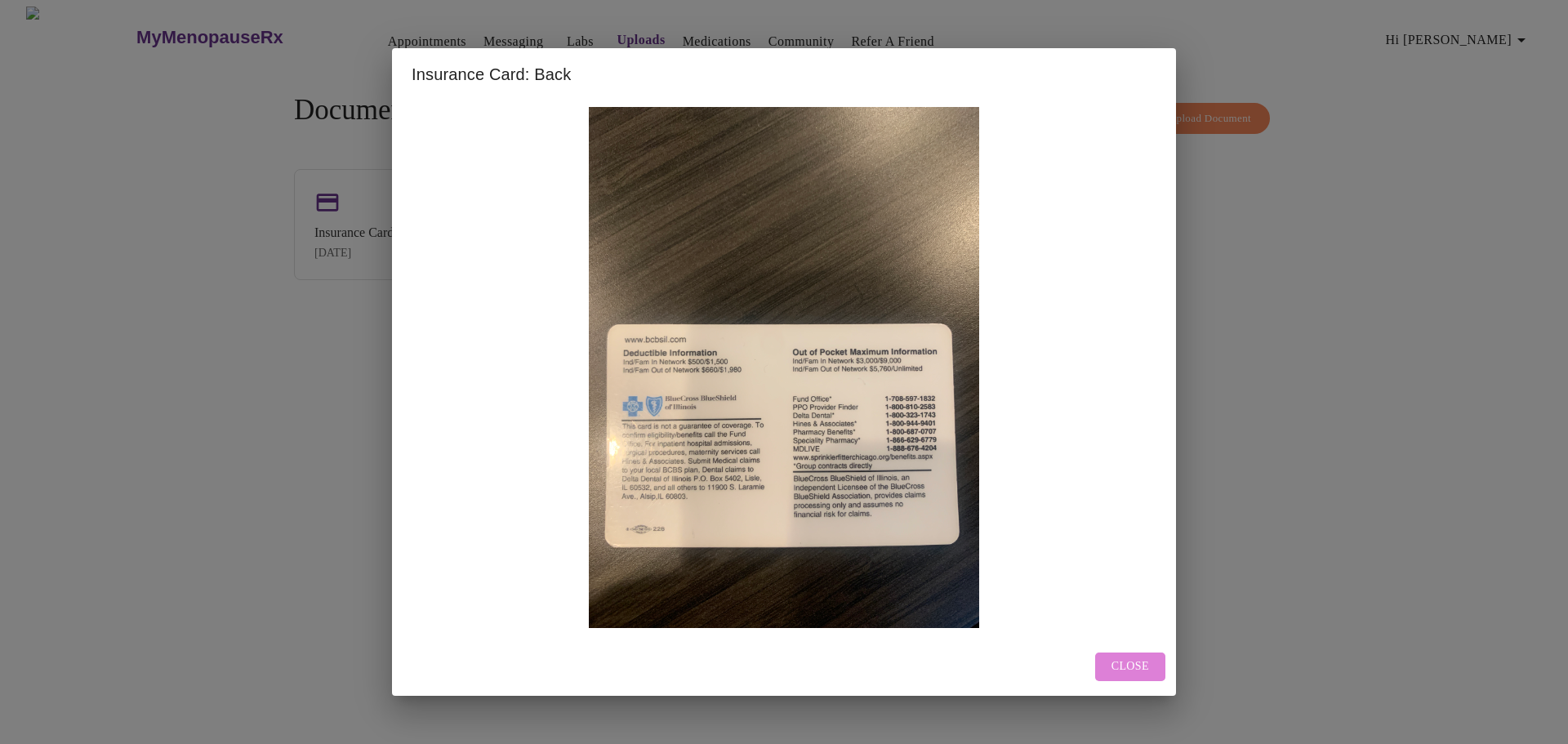
click at [1136, 676] on button "Close" at bounding box center [1130, 666] width 71 height 29
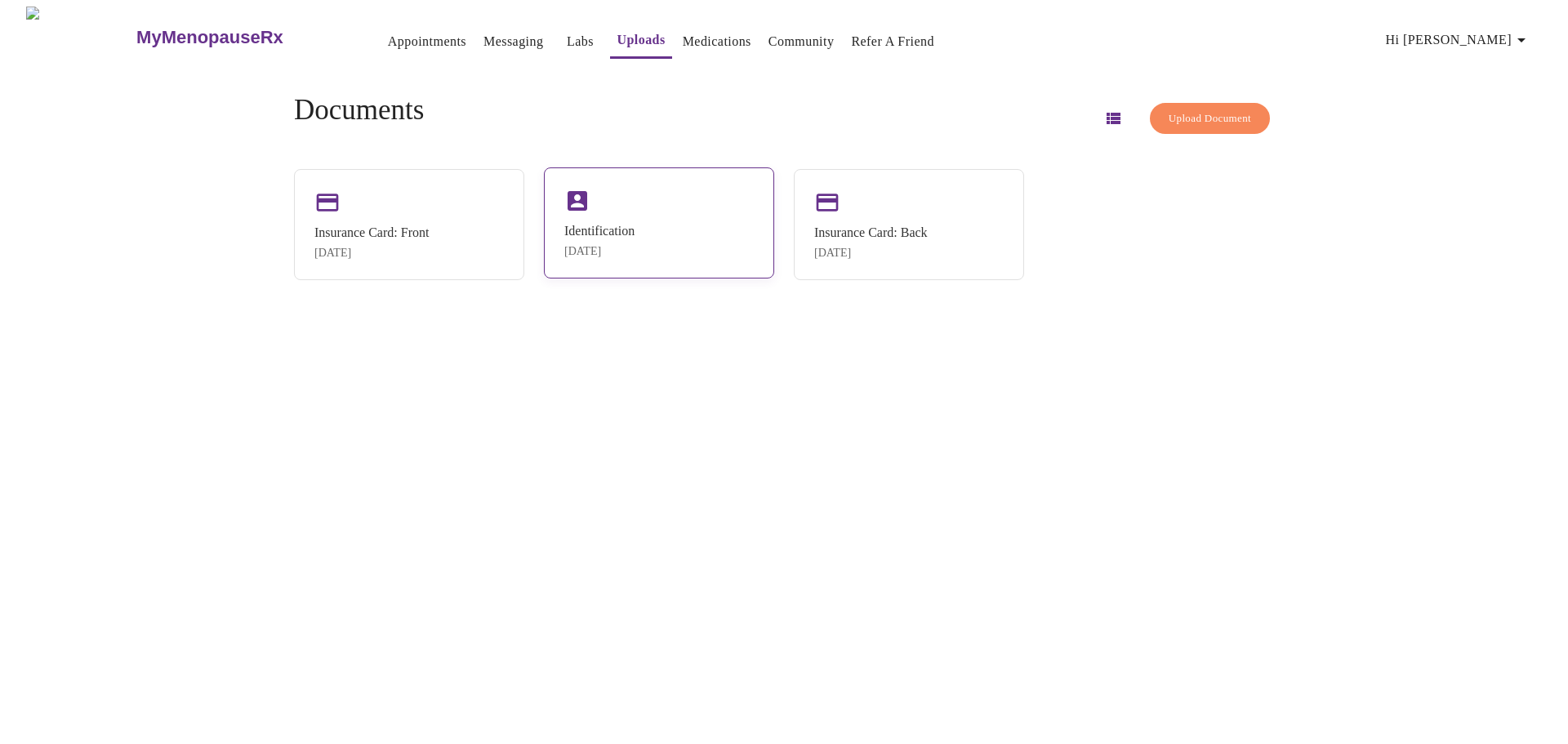
click at [623, 249] on div "[DATE]" at bounding box center [599, 251] width 71 height 13
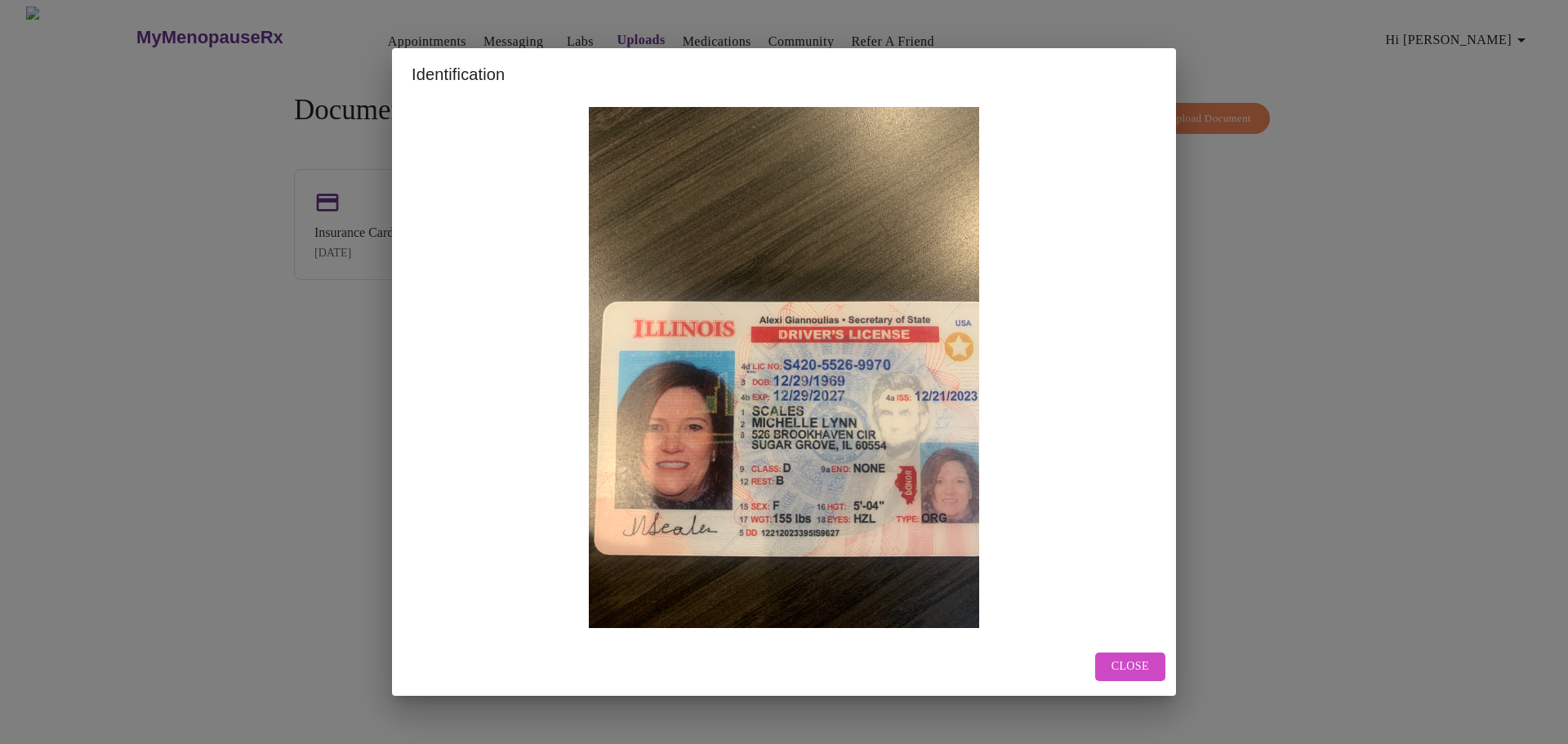
click at [1123, 663] on span "Close" at bounding box center [1130, 667] width 37 height 20
